Goal: Navigation & Orientation: Find specific page/section

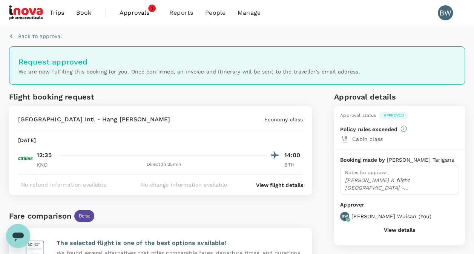
click at [137, 13] on span "Approvals" at bounding box center [138, 12] width 38 height 9
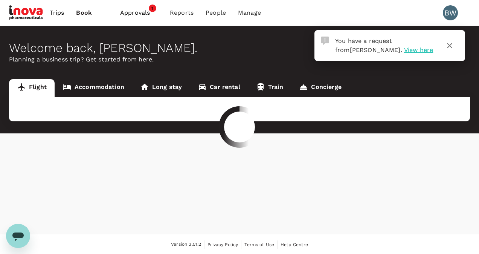
click at [139, 14] on div at bounding box center [239, 127] width 479 height 254
click at [380, 51] on div at bounding box center [239, 127] width 479 height 254
click at [381, 51] on div at bounding box center [239, 127] width 479 height 254
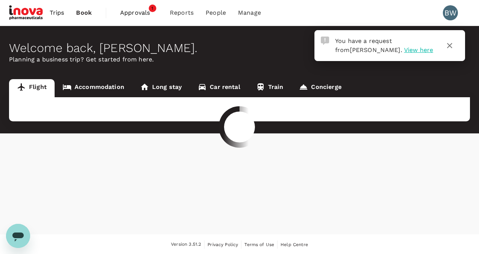
click at [133, 12] on div at bounding box center [239, 127] width 479 height 254
